Goal: Communication & Community: Answer question/provide support

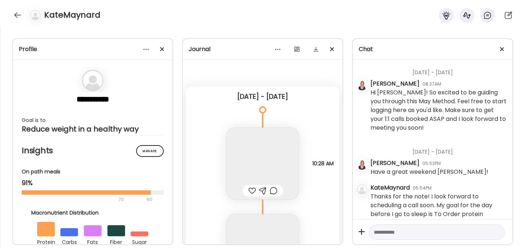
scroll to position [29327, 0]
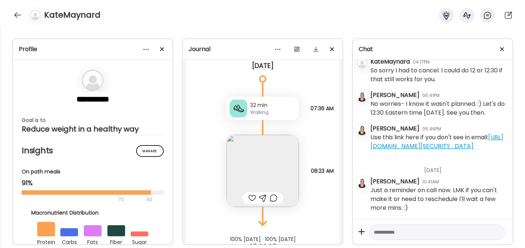
click at [392, 230] on textarea at bounding box center [430, 232] width 113 height 9
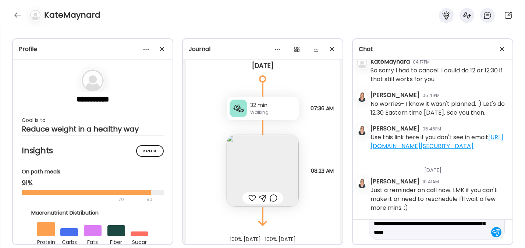
scroll to position [26, 0]
type textarea "**********"
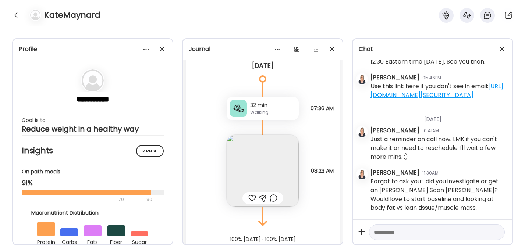
scroll to position [29378, 0]
click at [15, 14] on div at bounding box center [18, 15] width 12 height 12
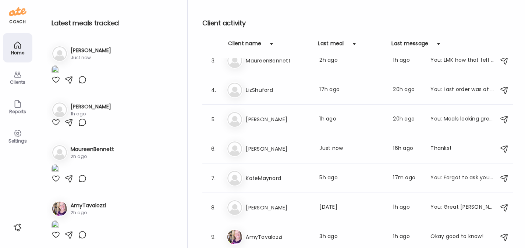
click at [10, 78] on div "Clients" at bounding box center [17, 77] width 29 height 29
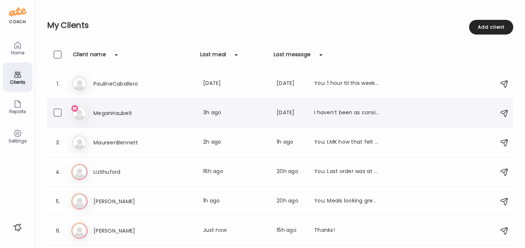
click at [107, 114] on h3 "MeganHaubelt" at bounding box center [125, 113] width 65 height 9
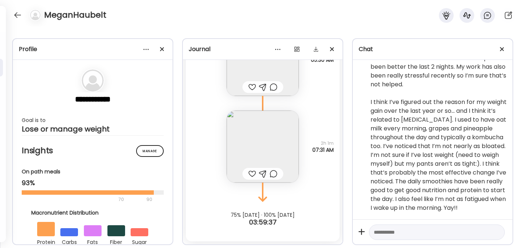
scroll to position [4101, 0]
click at [412, 232] on textarea at bounding box center [430, 232] width 113 height 9
type textarea "**********"
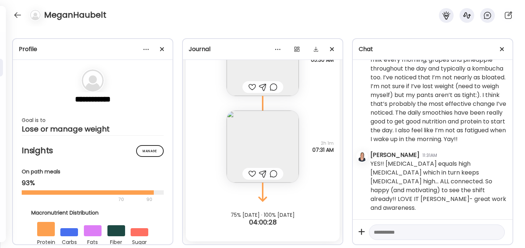
scroll to position [4161, 0]
click at [397, 232] on textarea at bounding box center [430, 232] width 113 height 9
type textarea "**********"
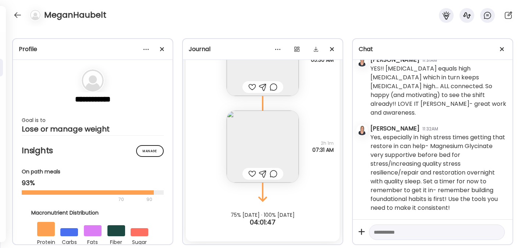
scroll to position [4256, 0]
click at [16, 15] on div at bounding box center [18, 15] width 12 height 12
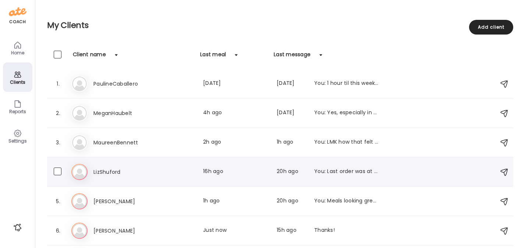
scroll to position [85, 0]
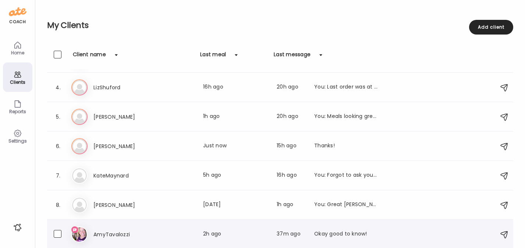
click at [125, 232] on h3 "AmyTavalozzi" at bounding box center [125, 234] width 65 height 9
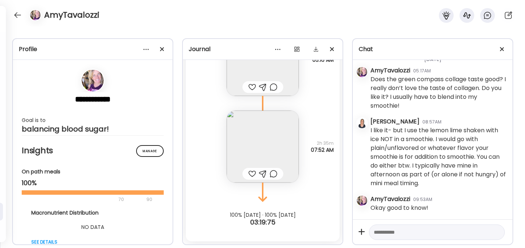
scroll to position [5082, 0]
click at [16, 16] on div at bounding box center [18, 15] width 12 height 12
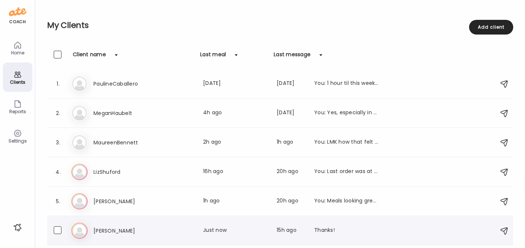
click at [109, 227] on h3 "[PERSON_NAME]" at bounding box center [125, 231] width 65 height 9
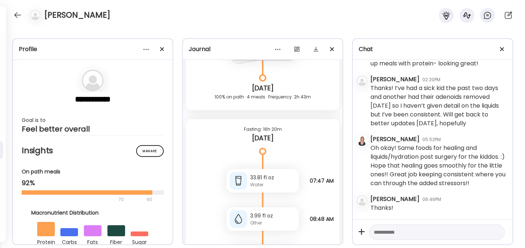
scroll to position [4903, 0]
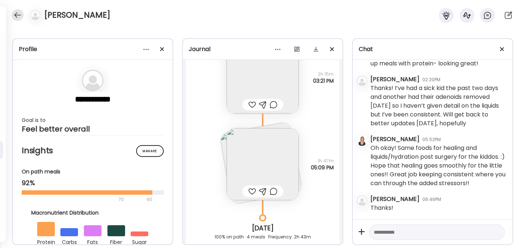
click at [20, 13] on div at bounding box center [18, 15] width 12 height 12
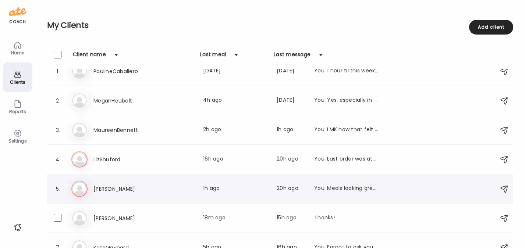
scroll to position [85, 0]
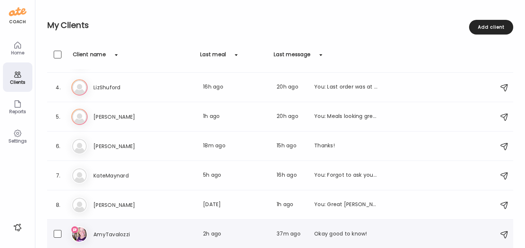
click at [112, 235] on h3 "AmyTavalozzi" at bounding box center [125, 234] width 65 height 9
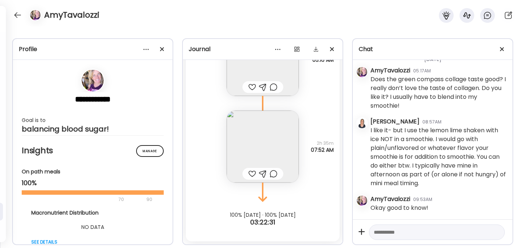
scroll to position [5082, 0]
click at [394, 235] on textarea at bounding box center [430, 232] width 113 height 9
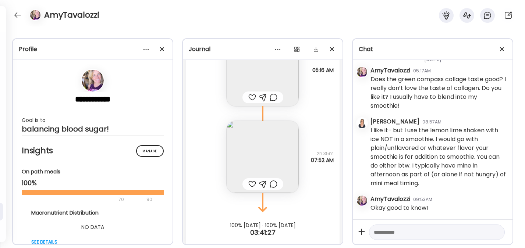
scroll to position [7234, 0]
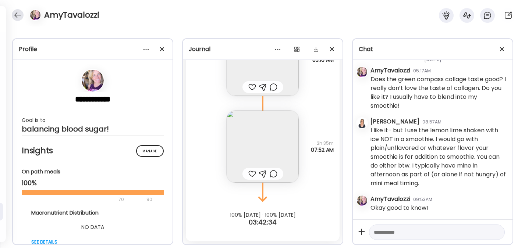
click at [18, 12] on div at bounding box center [18, 15] width 12 height 12
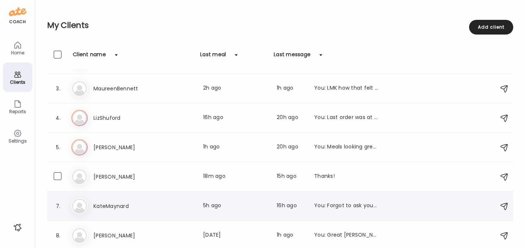
scroll to position [85, 0]
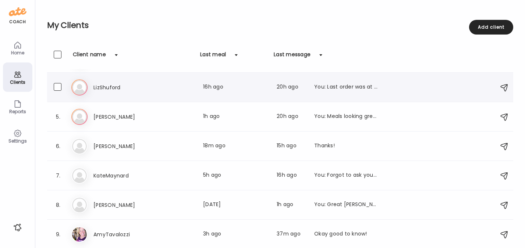
click at [131, 89] on h3 "LizShuford" at bounding box center [125, 87] width 65 height 9
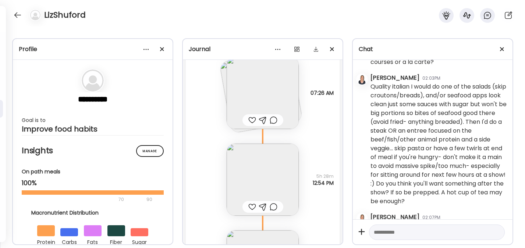
scroll to position [2547, 0]
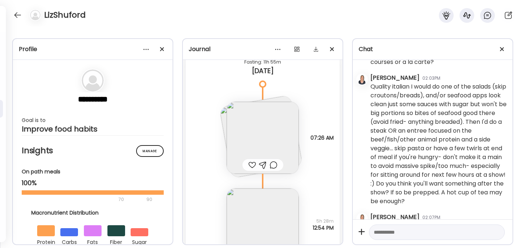
click at [259, 224] on img at bounding box center [263, 225] width 72 height 72
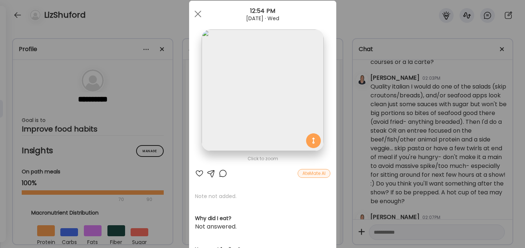
scroll to position [28, 0]
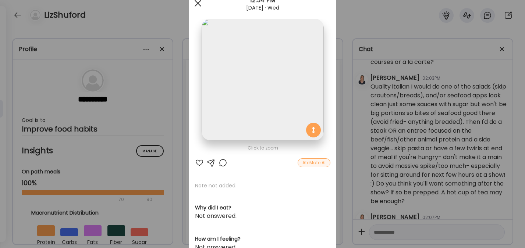
click at [195, 5] on div at bounding box center [198, 3] width 15 height 15
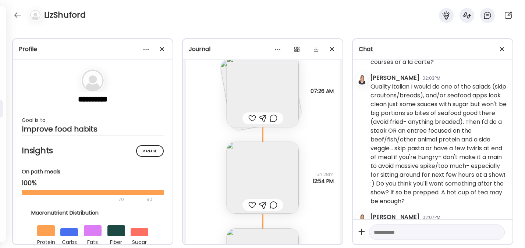
scroll to position [2666, 0]
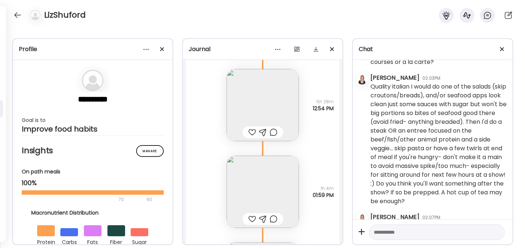
click at [259, 131] on div at bounding box center [263, 132] width 8 height 9
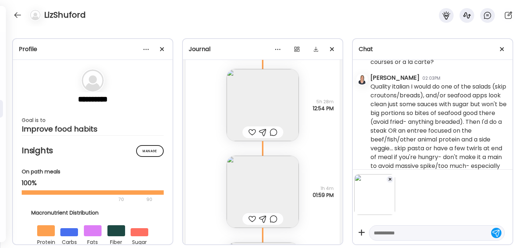
scroll to position [2944, 0]
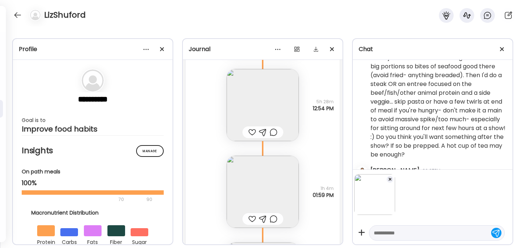
click at [391, 234] on textarea at bounding box center [430, 233] width 113 height 9
type textarea "**********"
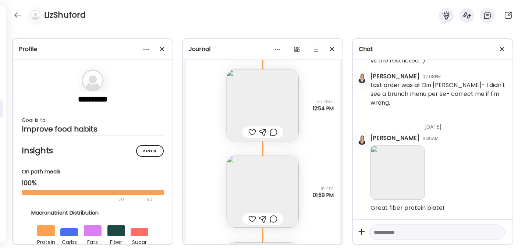
scroll to position [3266, 0]
click at [19, 15] on div at bounding box center [18, 15] width 12 height 12
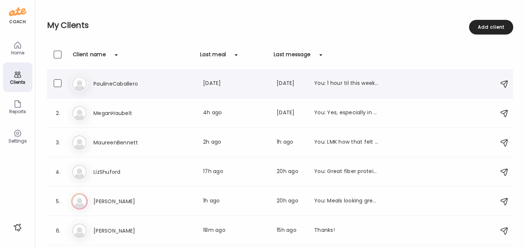
click at [105, 81] on h3 "PaulineCaballero" at bounding box center [125, 83] width 65 height 9
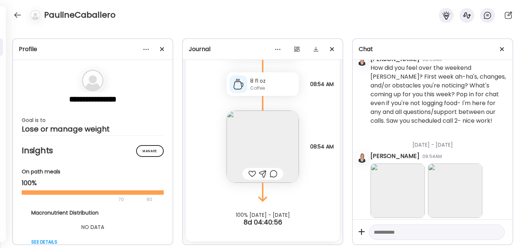
scroll to position [576, 0]
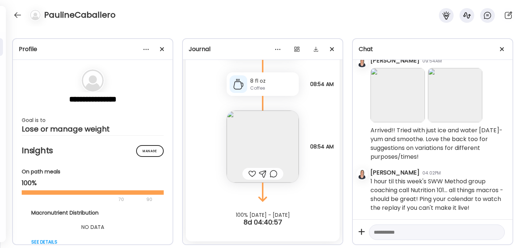
click at [393, 233] on textarea at bounding box center [430, 232] width 113 height 9
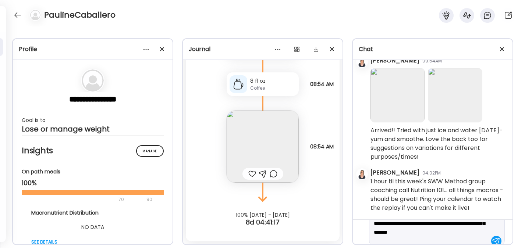
scroll to position [26, 0]
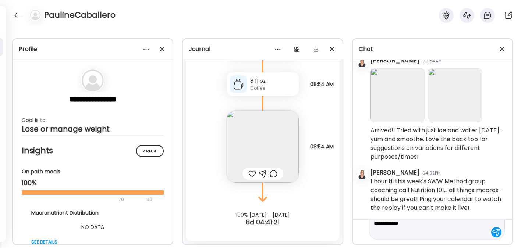
type textarea "**********"
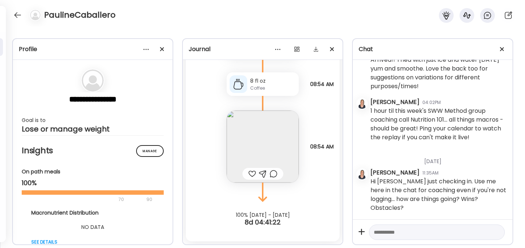
scroll to position [646, 0]
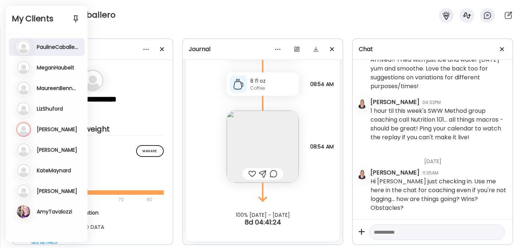
click at [47, 132] on h3 "[PERSON_NAME]" at bounding box center [57, 129] width 40 height 7
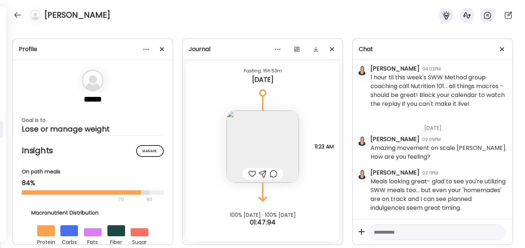
scroll to position [3008, 0]
click at [17, 12] on div at bounding box center [18, 15] width 12 height 12
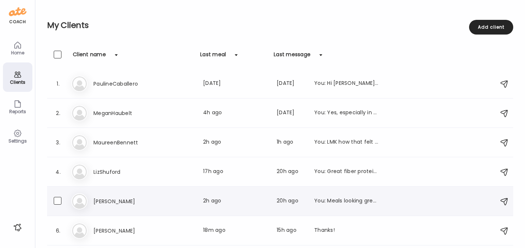
scroll to position [85, 0]
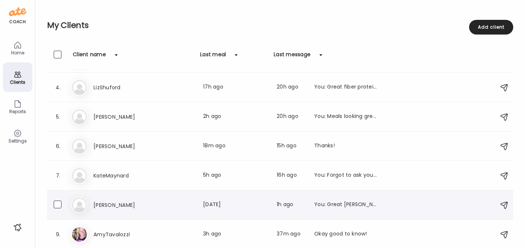
click at [114, 207] on h3 "[PERSON_NAME]" at bounding box center [125, 205] width 65 height 9
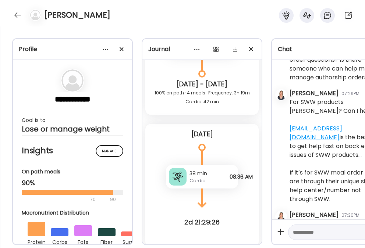
scroll to position [2252, 0]
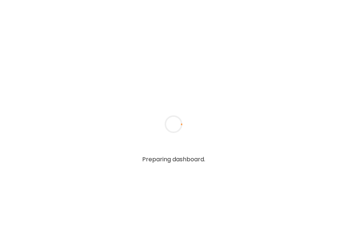
type textarea "**********"
type input "**********"
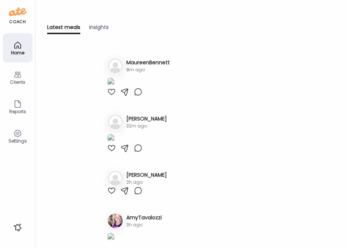
type input "**********"
click at [21, 77] on icon at bounding box center [17, 74] width 9 height 9
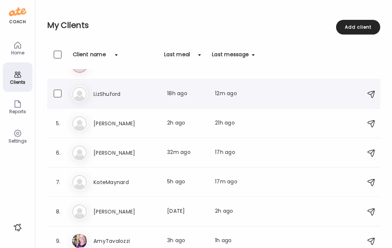
scroll to position [85, 0]
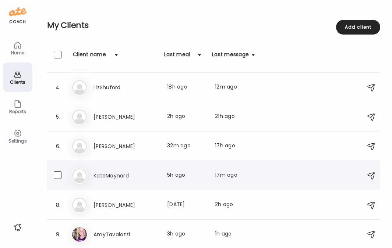
click at [118, 177] on h3 "KateMaynard" at bounding box center [125, 175] width 65 height 9
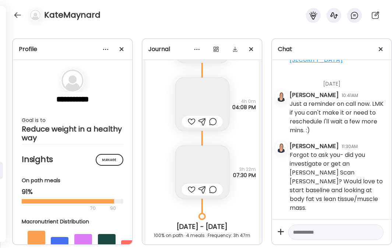
scroll to position [11064, 0]
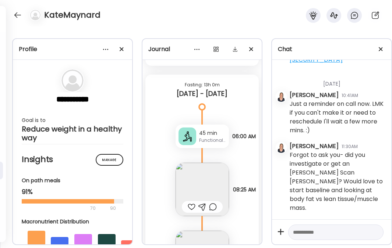
click at [316, 229] on textarea at bounding box center [329, 232] width 72 height 9
type textarea "**********"
click at [281, 225] on icon at bounding box center [280, 232] width 15 height 15
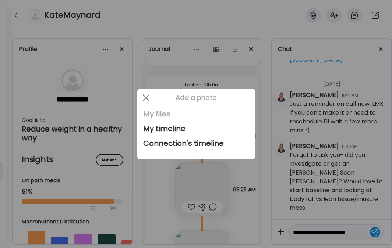
click at [160, 111] on div "My files" at bounding box center [196, 114] width 106 height 15
click at [346, 230] on div at bounding box center [196, 124] width 392 height 248
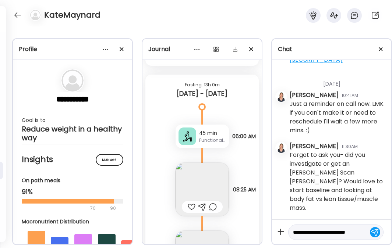
click at [344, 224] on div at bounding box center [196, 124] width 392 height 248
click at [344, 9] on body "Customize your cookie preferences We respect your right to privacy. You can cho…" at bounding box center [196, 4] width 392 height 9
click at [344, 228] on textarea "**********" at bounding box center [329, 232] width 72 height 9
